Goal: Task Accomplishment & Management: Use online tool/utility

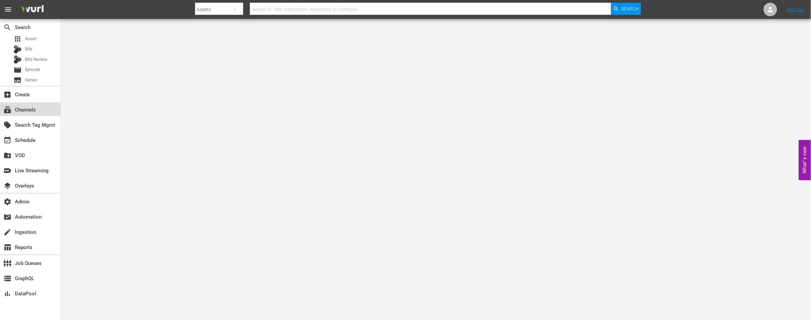
click at [27, 110] on div "subscriptions Channels" at bounding box center [19, 109] width 38 height 6
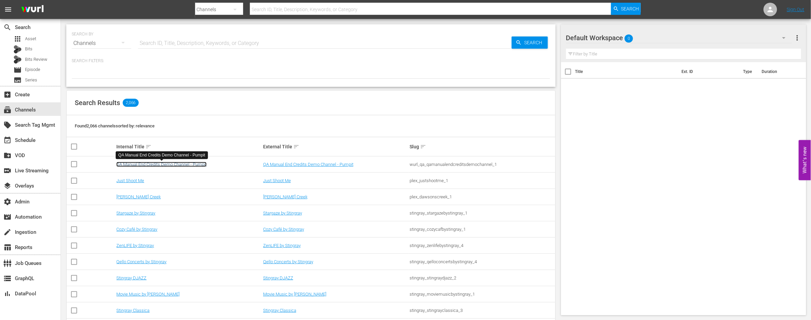
click at [161, 162] on link "QA Manual End Credits Demo Channel - Pumpit" at bounding box center [161, 164] width 90 height 5
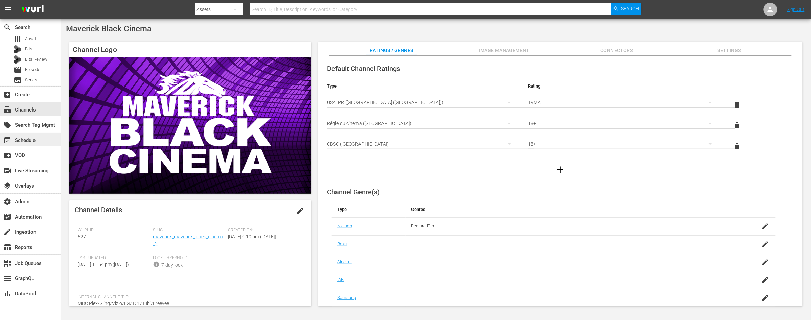
click at [19, 140] on div "event_available Schedule" at bounding box center [19, 139] width 38 height 6
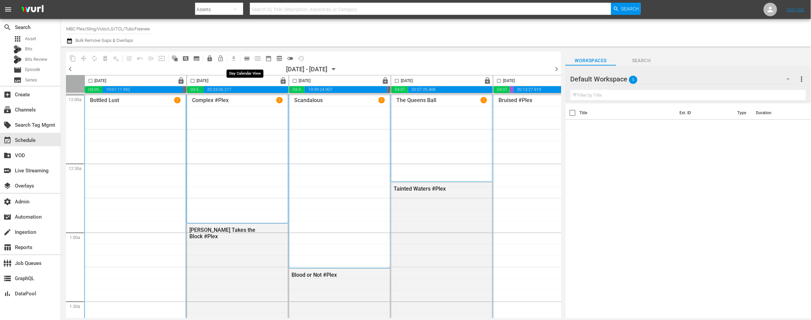
click at [245, 58] on span "calendar_view_day_outlined" at bounding box center [247, 58] width 7 height 7
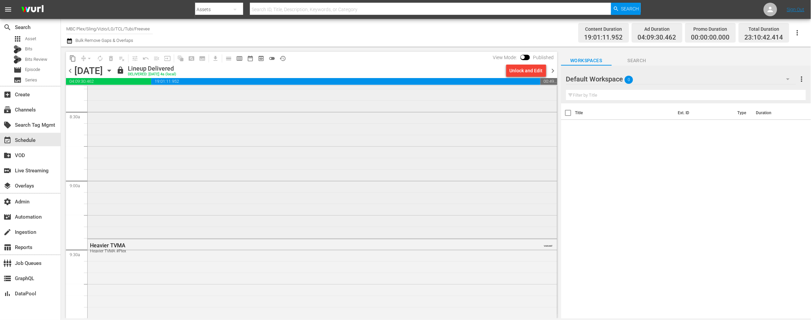
scroll to position [1145, 0]
click at [246, 181] on div "Heavy #Plex" at bounding box center [322, 88] width 469 height 303
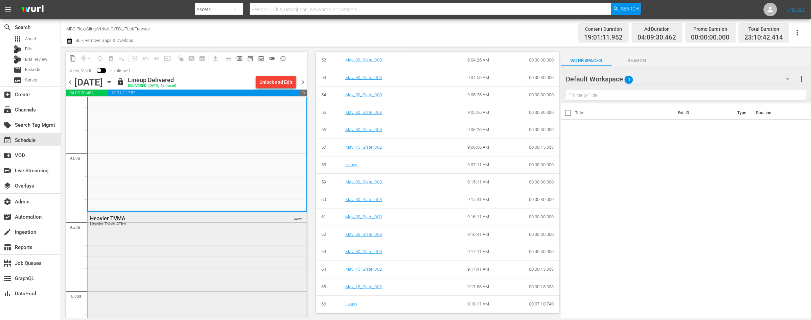
scroll to position [1186, 0]
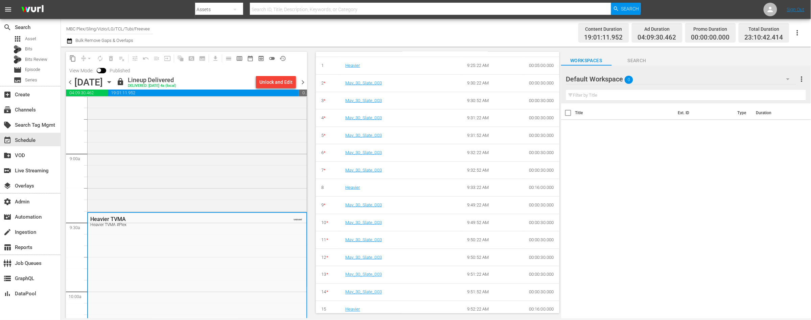
scroll to position [364, 0]
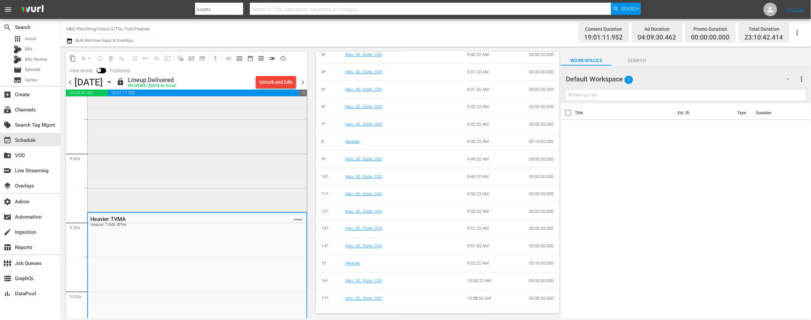
click at [127, 163] on div "Heavy #Plex" at bounding box center [197, 59] width 219 height 303
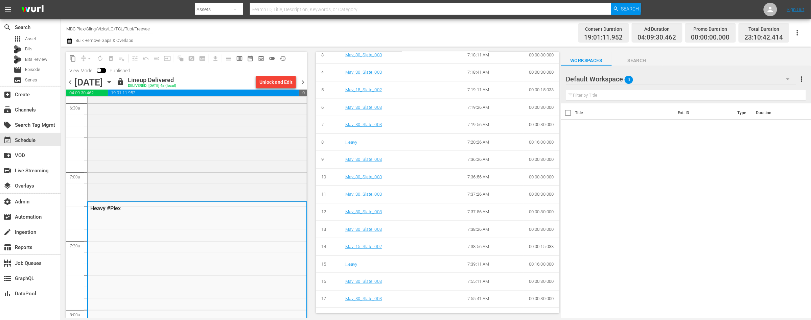
scroll to position [884, 0]
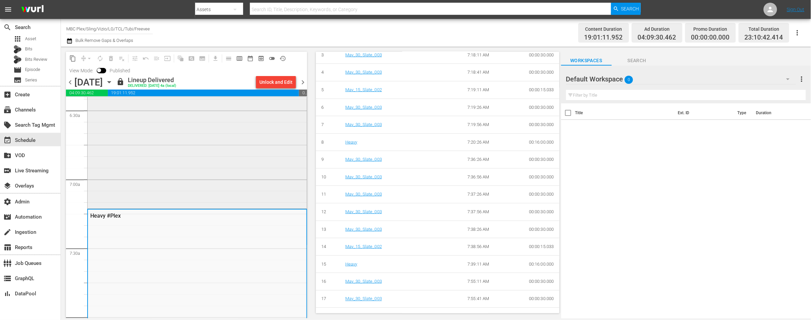
click at [228, 166] on div "In Transit #Plex" at bounding box center [197, 79] width 219 height 257
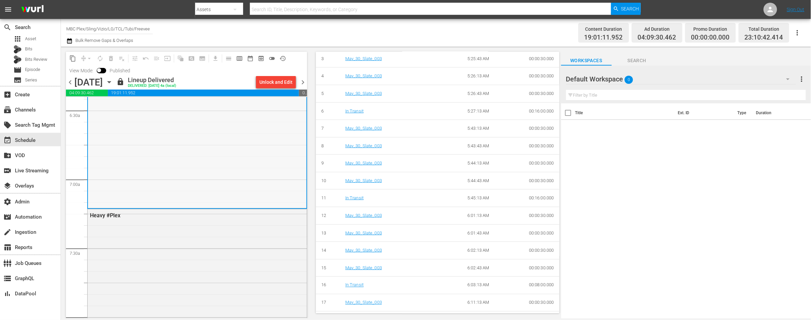
scroll to position [922, 0]
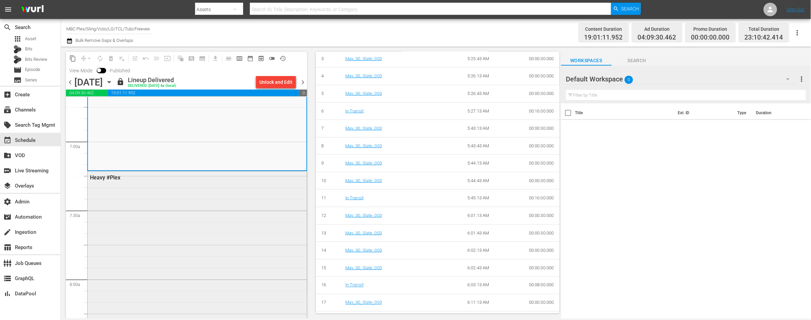
click at [215, 210] on div "Heavy #Plex" at bounding box center [197, 322] width 219 height 303
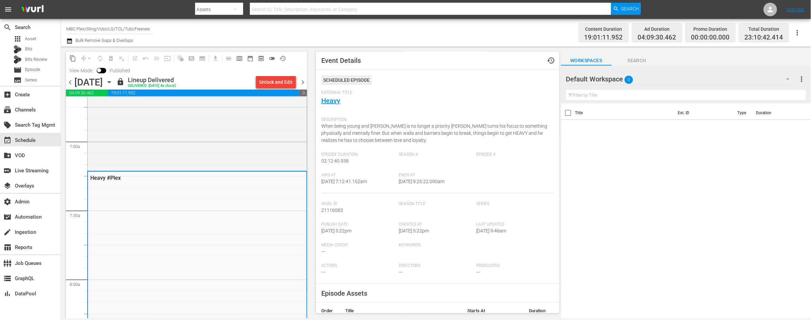
scroll to position [0, 0]
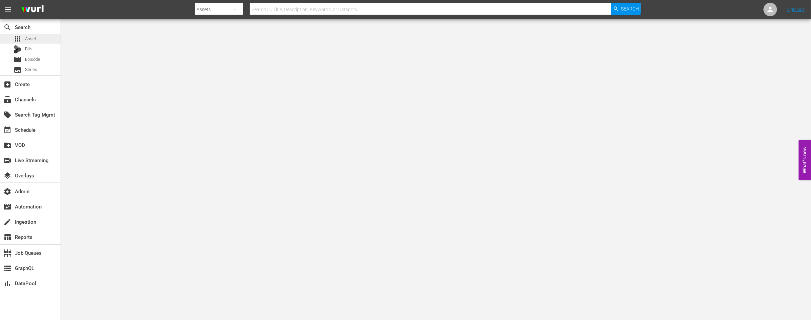
click at [33, 40] on span "Asset" at bounding box center [30, 39] width 11 height 7
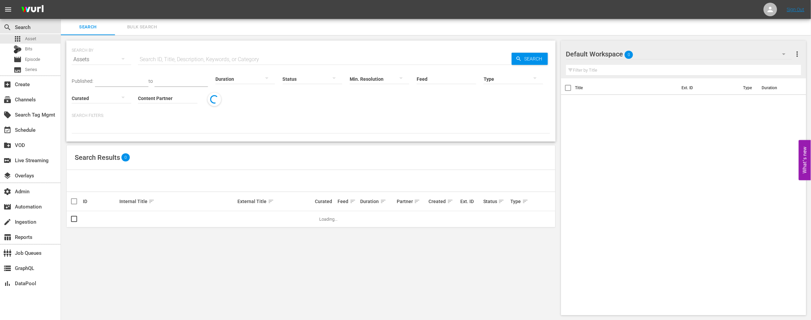
click at [198, 62] on input "text" at bounding box center [325, 59] width 374 height 16
paste input "OR_ELEVEN0010"
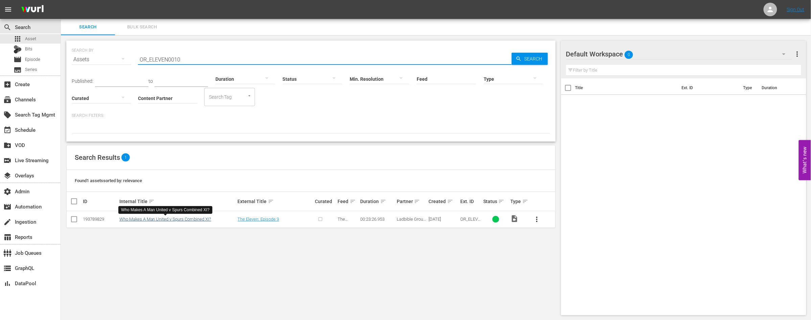
type input "OR_ELEVEN0010"
click at [191, 221] on link "Who Makes A Man United v Spurs Combined XI?" at bounding box center [165, 219] width 92 height 5
